Goal: Find contact information: Find contact information

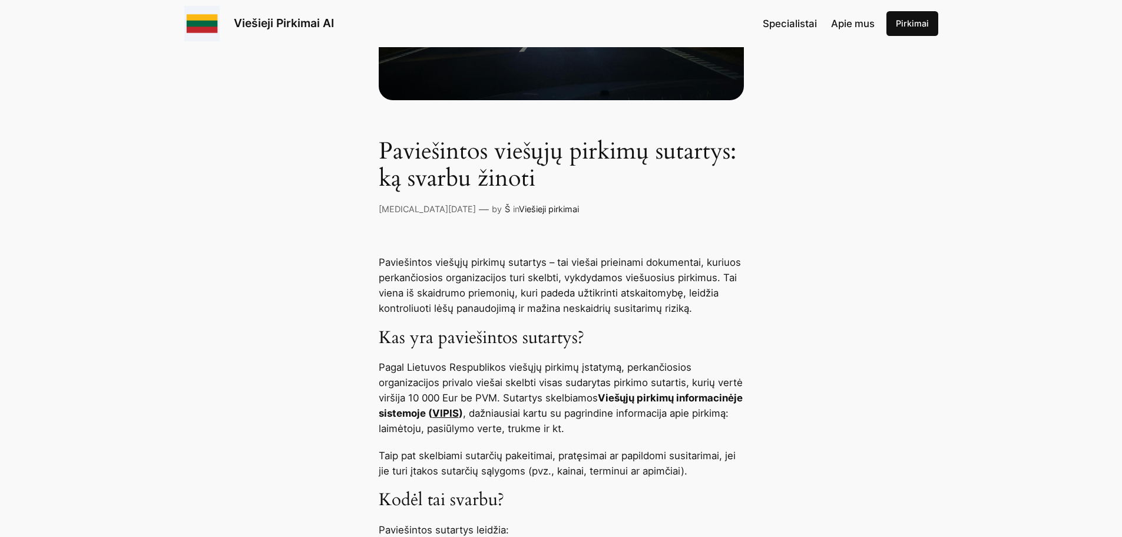
scroll to position [589, 0]
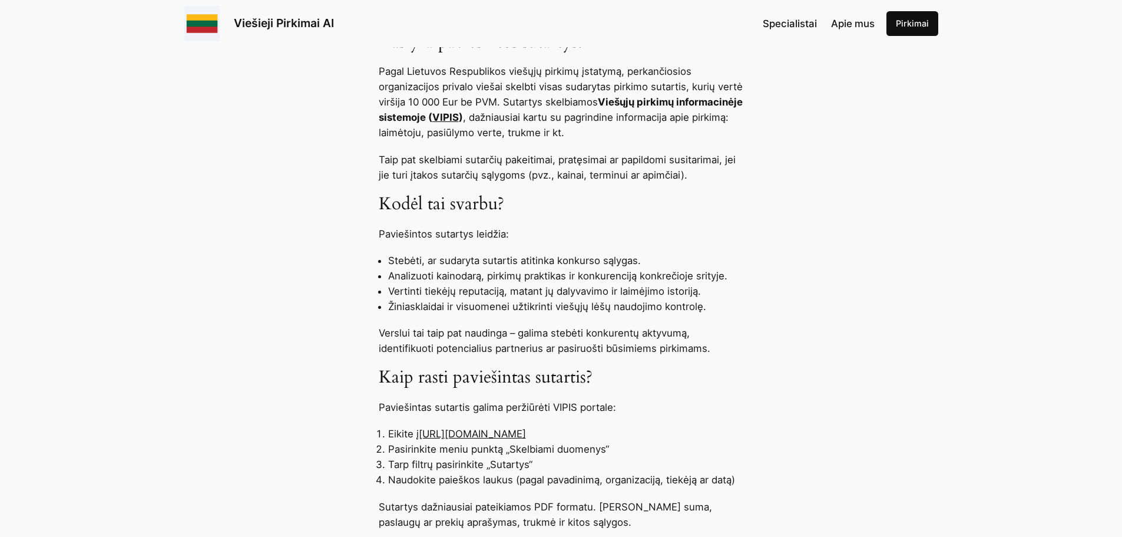
click at [459, 116] on link "VIPIS" at bounding box center [445, 117] width 27 height 12
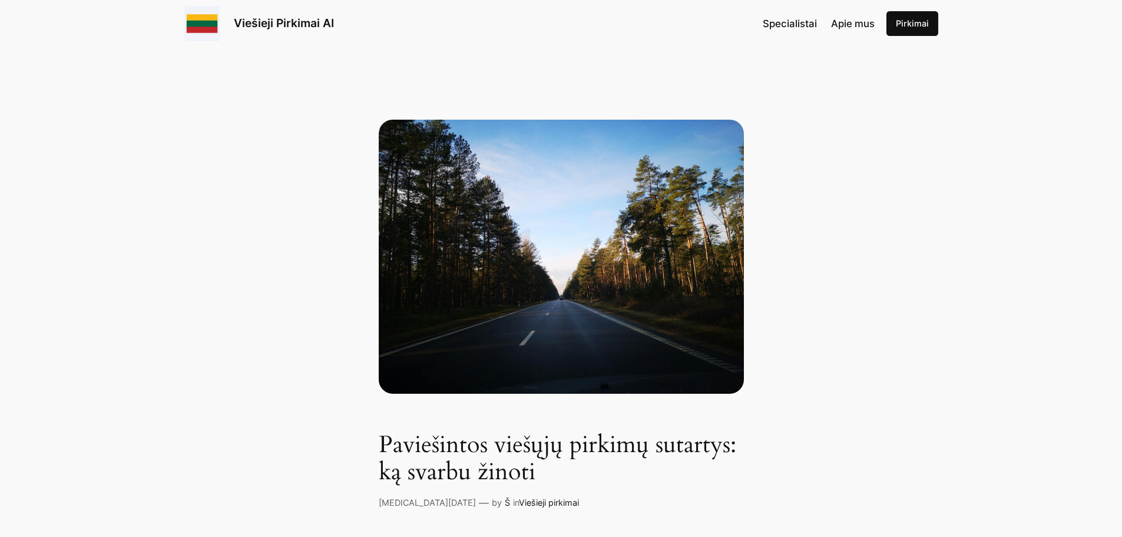
scroll to position [785, 0]
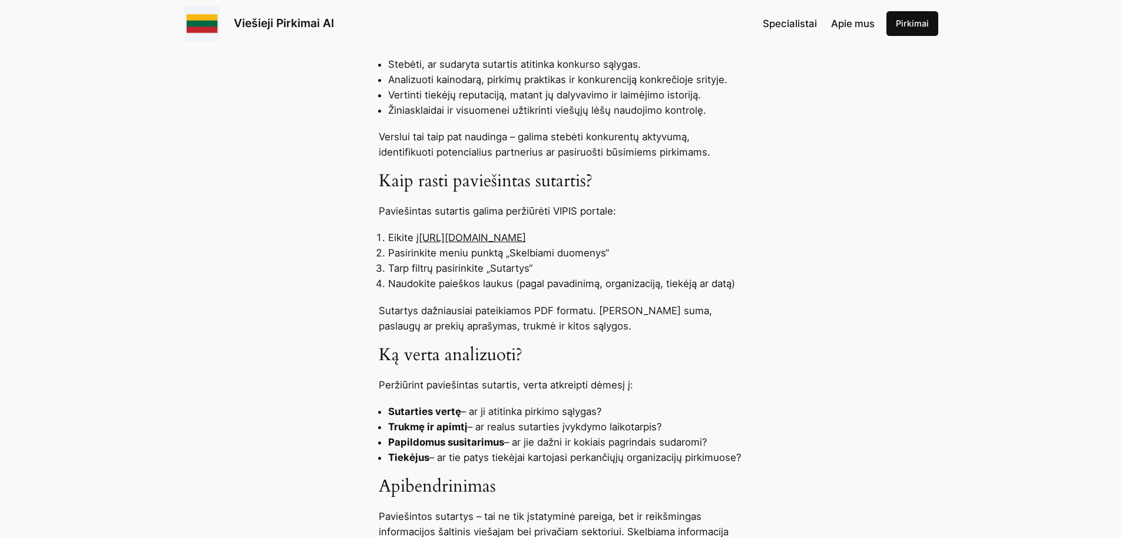
drag, startPoint x: 590, startPoint y: 237, endPoint x: 493, endPoint y: 233, distance: 97.9
click at [493, 233] on li "Eikite į https://pirkimai.eviesiejipirkimai.lt" at bounding box center [566, 237] width 356 height 15
click at [493, 233] on link "[URL][DOMAIN_NAME]" at bounding box center [472, 238] width 107 height 12
click at [476, 236] on link "[URL][DOMAIN_NAME]" at bounding box center [472, 238] width 107 height 12
drag, startPoint x: 421, startPoint y: 237, endPoint x: 633, endPoint y: 233, distance: 211.6
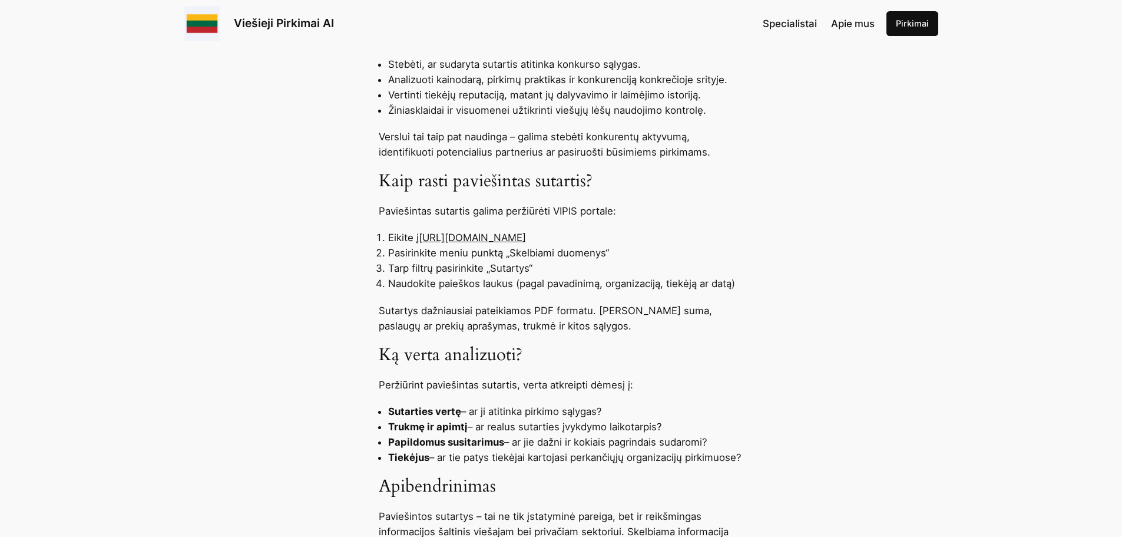
click at [633, 233] on li "Eikite į https://pirkimai.eviesiejipirkimai.lt" at bounding box center [566, 237] width 356 height 15
copy link "[URL][DOMAIN_NAME]"
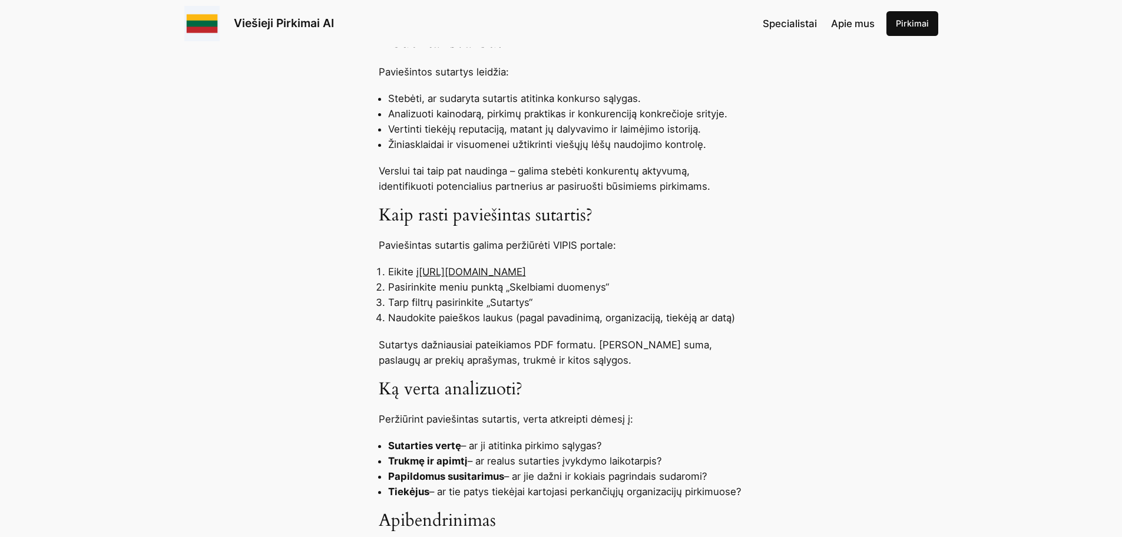
scroll to position [750, 0]
